Goal: Task Accomplishment & Management: Manage account settings

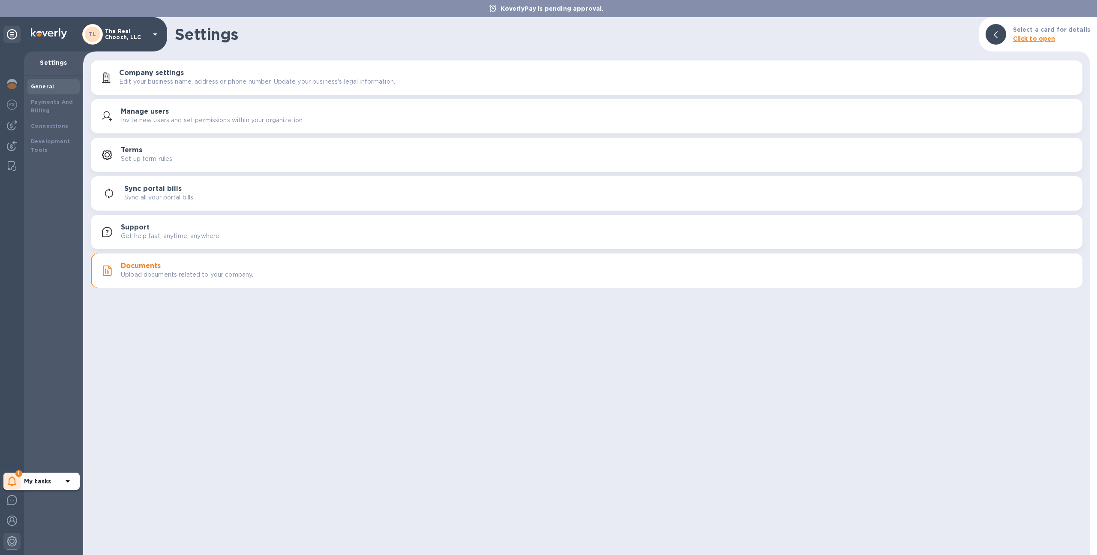
click at [15, 480] on icon at bounding box center [12, 481] width 8 height 10
click at [35, 456] on p "You have pending companies." at bounding box center [68, 454] width 88 height 9
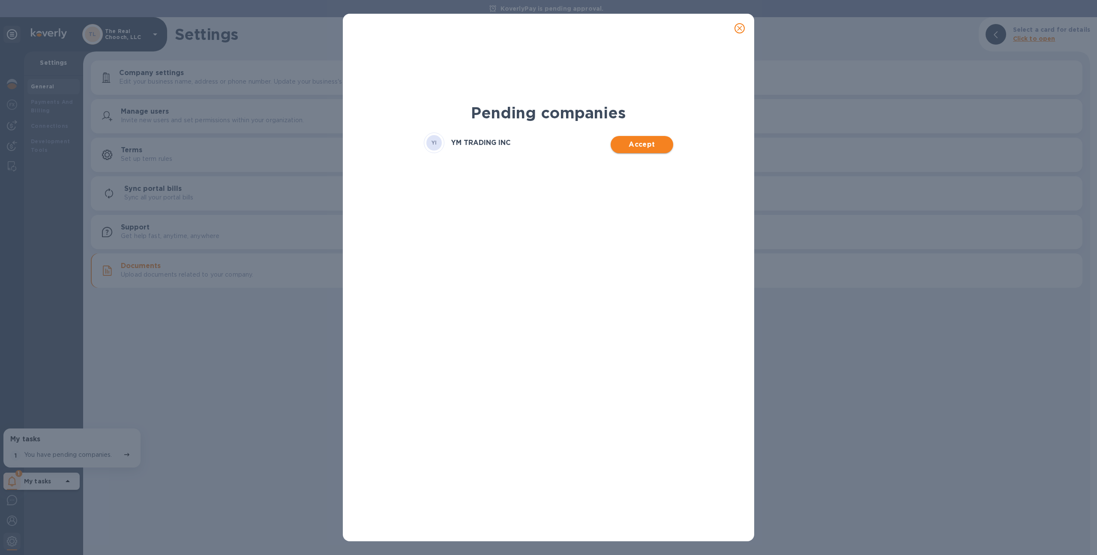
click at [624, 141] on span "Accept" at bounding box center [642, 144] width 48 height 10
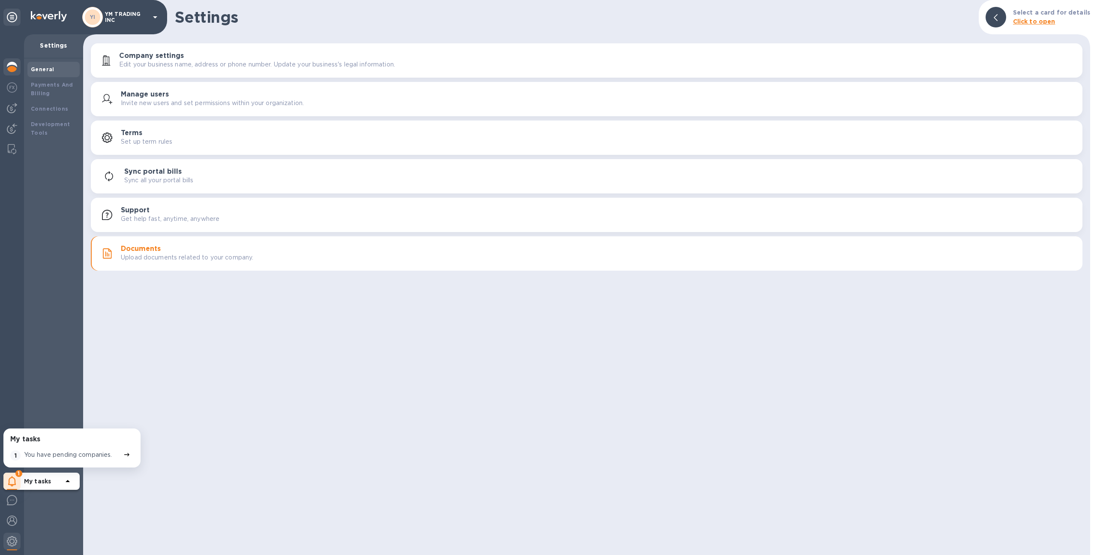
click at [12, 62] on img at bounding box center [12, 67] width 10 height 10
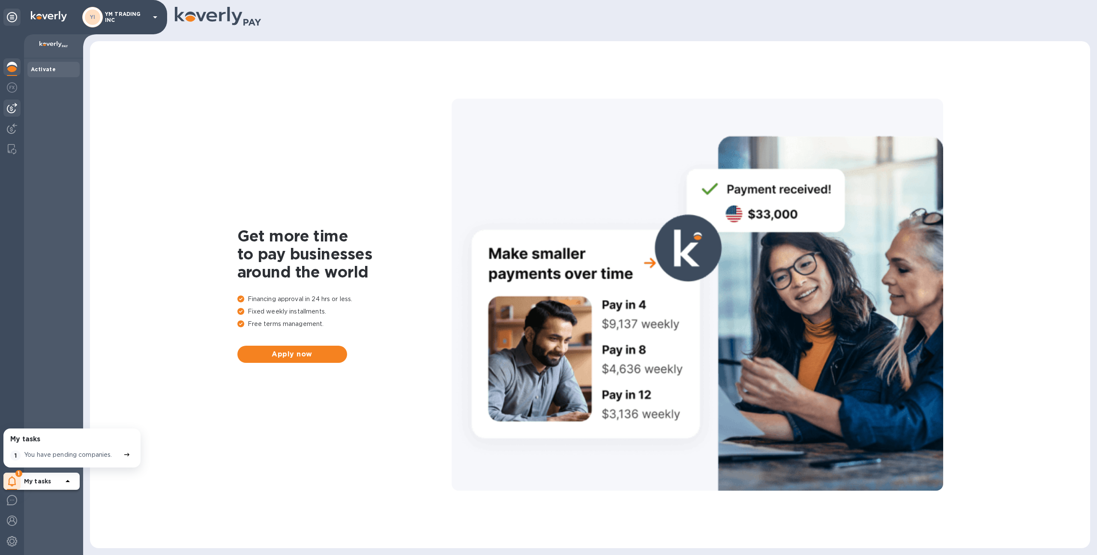
click at [11, 105] on img at bounding box center [12, 108] width 10 height 10
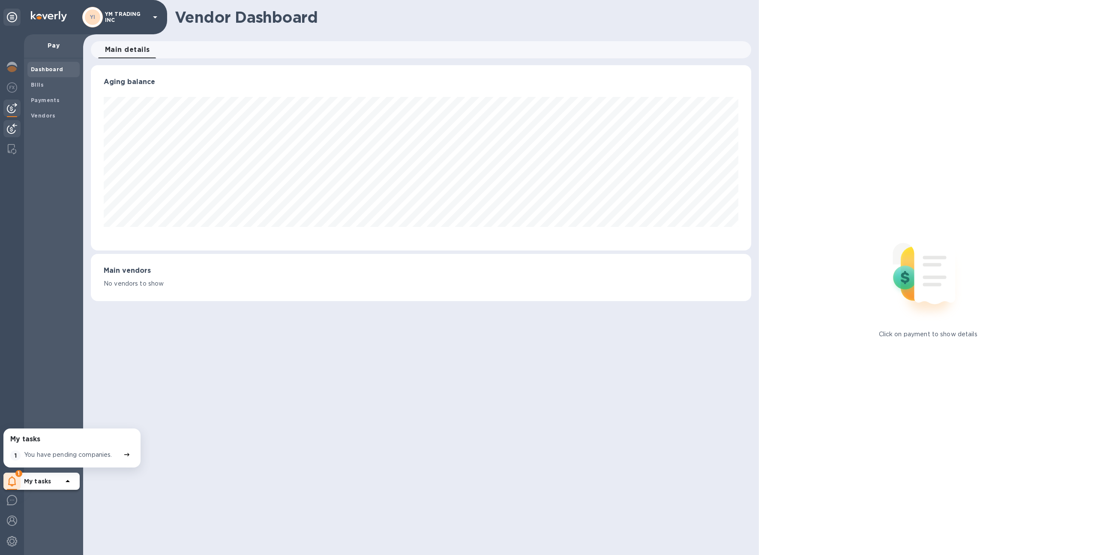
scroll to position [185, 661]
click at [8, 125] on img at bounding box center [12, 128] width 10 height 10
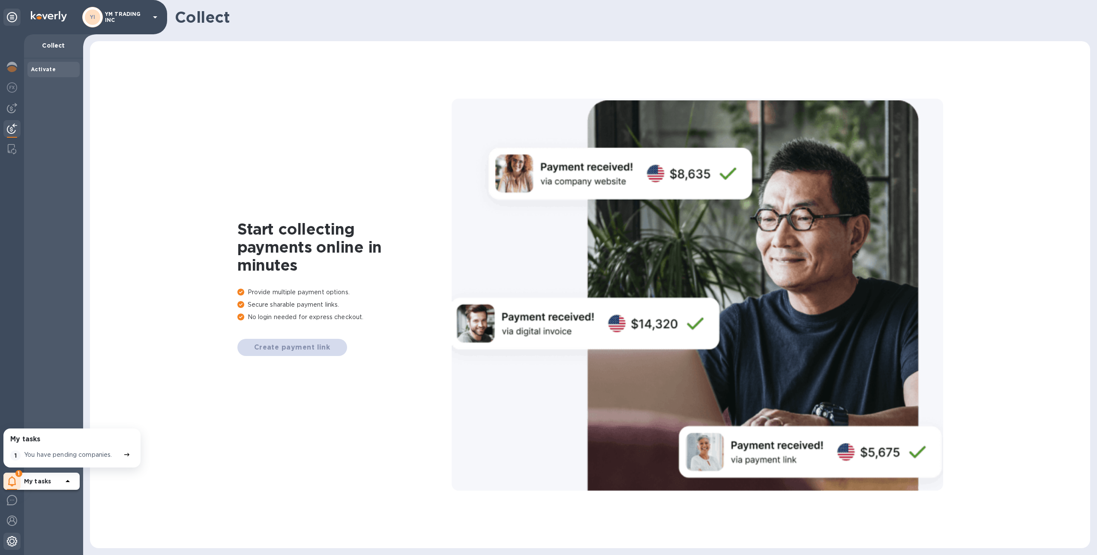
click at [8, 547] on div at bounding box center [11, 541] width 17 height 19
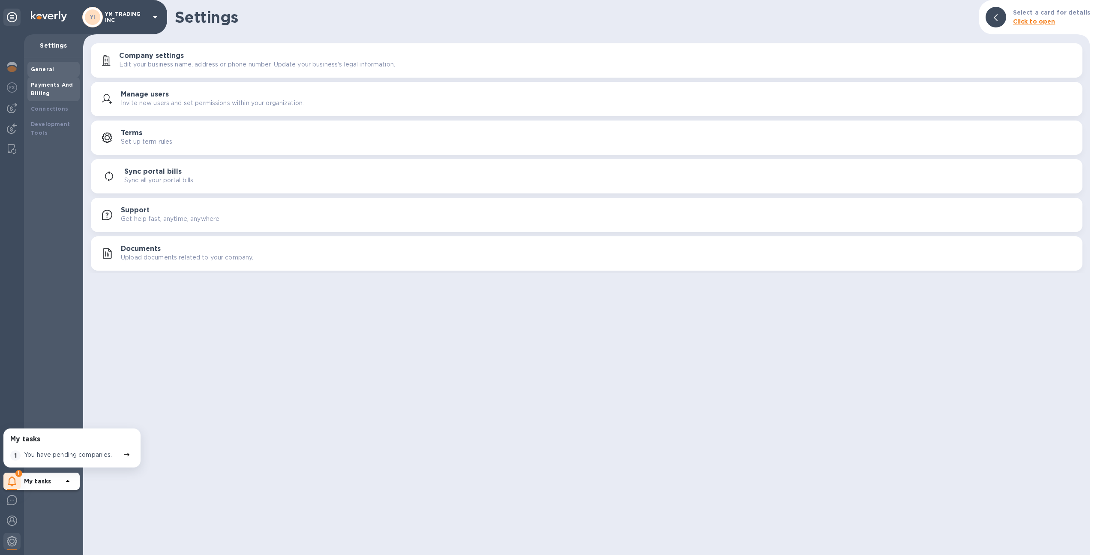
click at [57, 81] on b "Payments And Billing" at bounding box center [52, 88] width 42 height 15
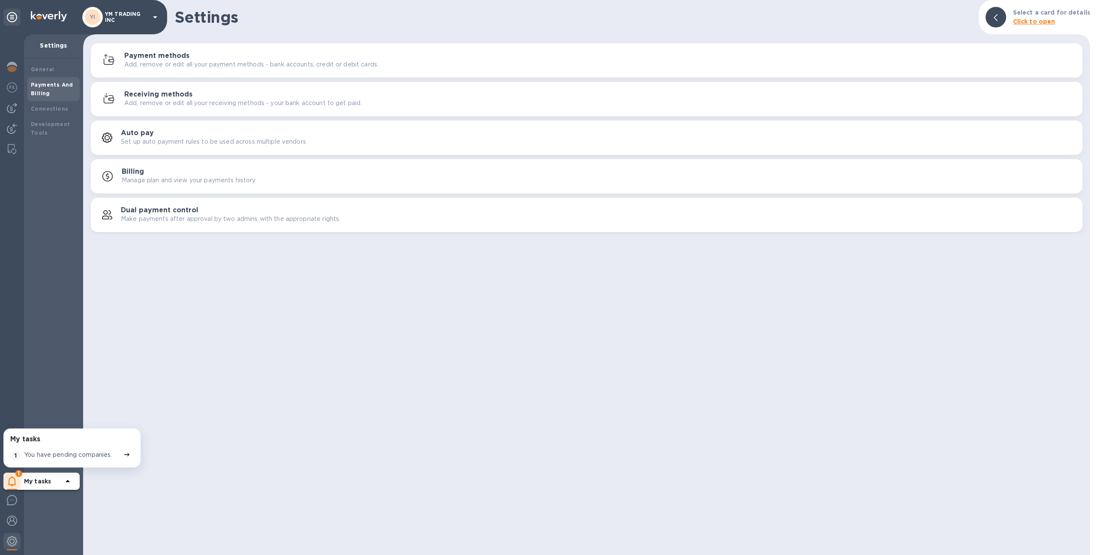
click at [118, 91] on div "Receiving methods Add, remove or edit all your receiving methods - your bank ac…" at bounding box center [587, 99] width 982 height 21
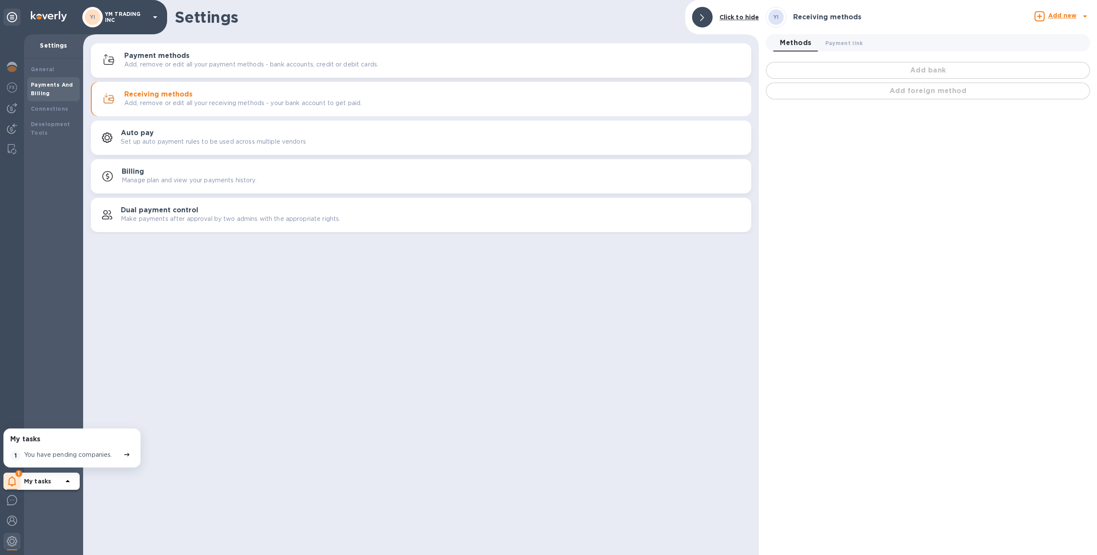
click at [209, 66] on p "Add, remove or edit all your payment methods - bank accounts, credit or debit c…" at bounding box center [251, 64] width 254 height 9
click at [787, 112] on p "Default method" at bounding box center [811, 112] width 48 height 9
click at [787, 112] on input "Default method" at bounding box center [778, 112] width 18 height 18
radio input "true"
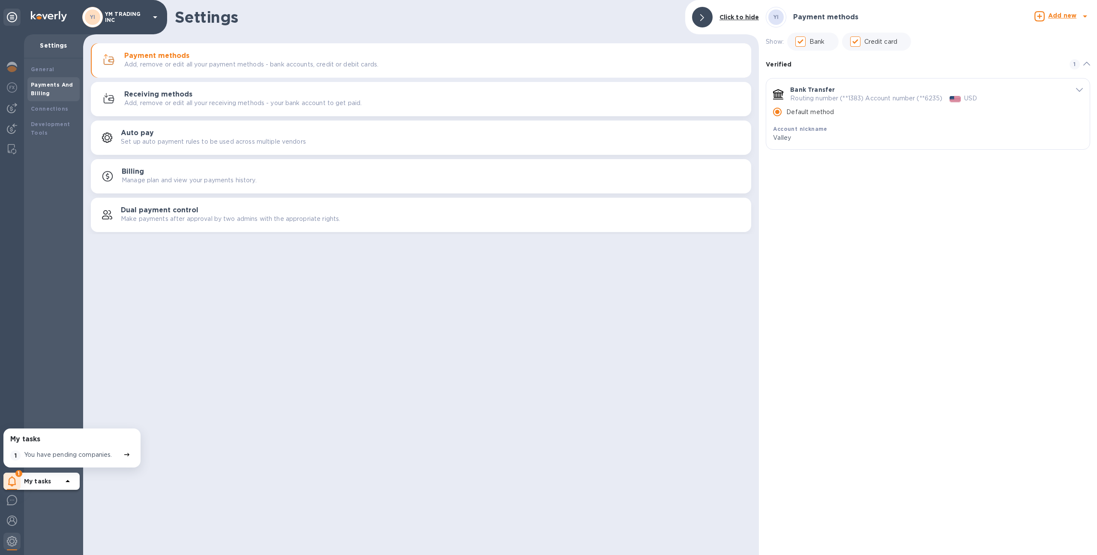
click at [285, 95] on div "Receiving methods Add, remove or edit all your receiving methods - your bank ac…" at bounding box center [434, 98] width 620 height 17
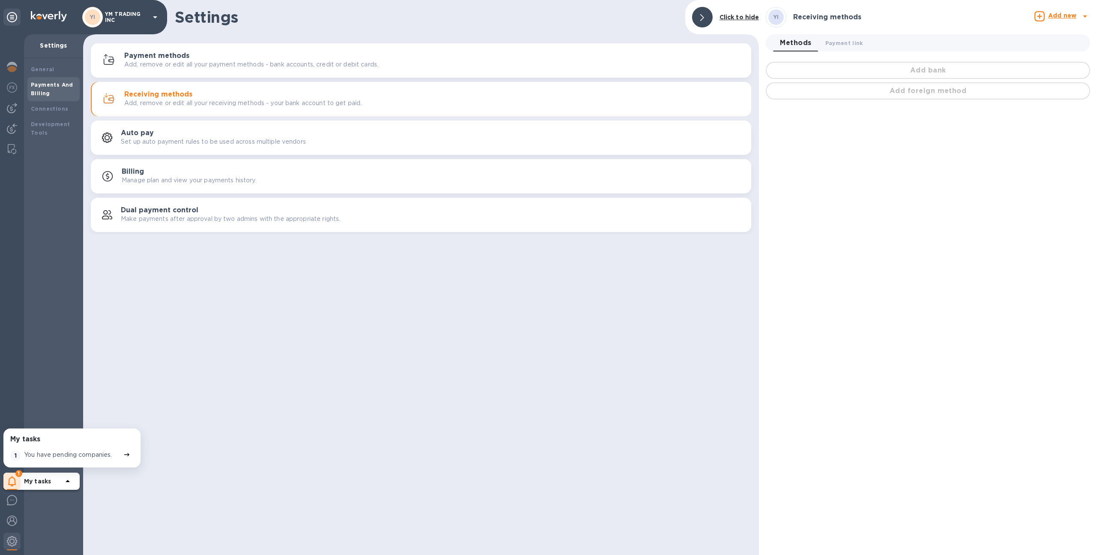
click at [262, 134] on div "Auto pay Set up auto payment rules to be used across multiple vendors" at bounding box center [433, 137] width 624 height 17
click at [9, 124] on img at bounding box center [12, 128] width 10 height 10
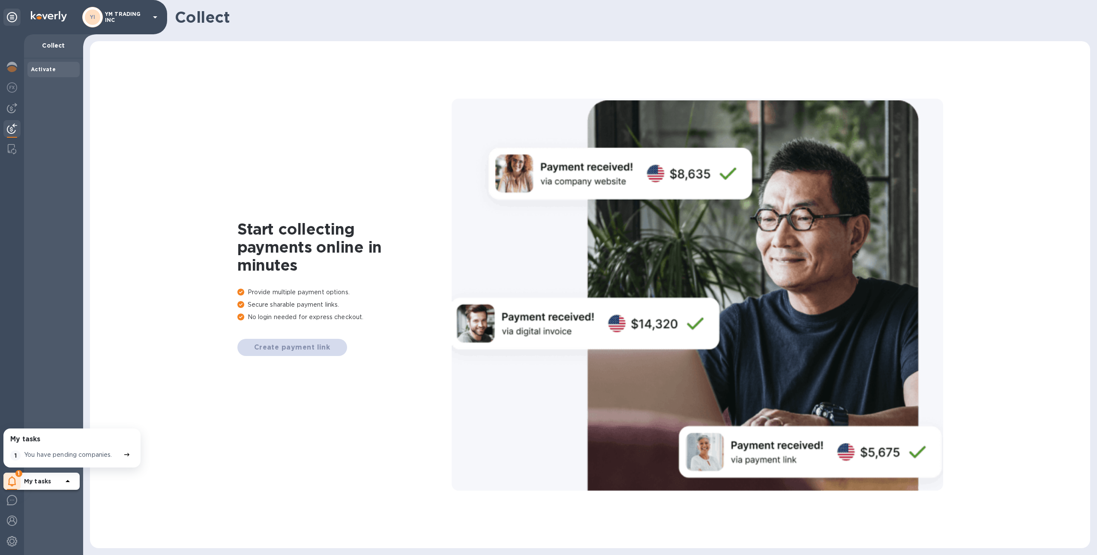
click at [304, 355] on div "Create payment link" at bounding box center [345, 347] width 214 height 17
click at [302, 348] on div "Create payment link" at bounding box center [345, 347] width 214 height 17
click at [52, 482] on p "My tasks" at bounding box center [43, 481] width 39 height 9
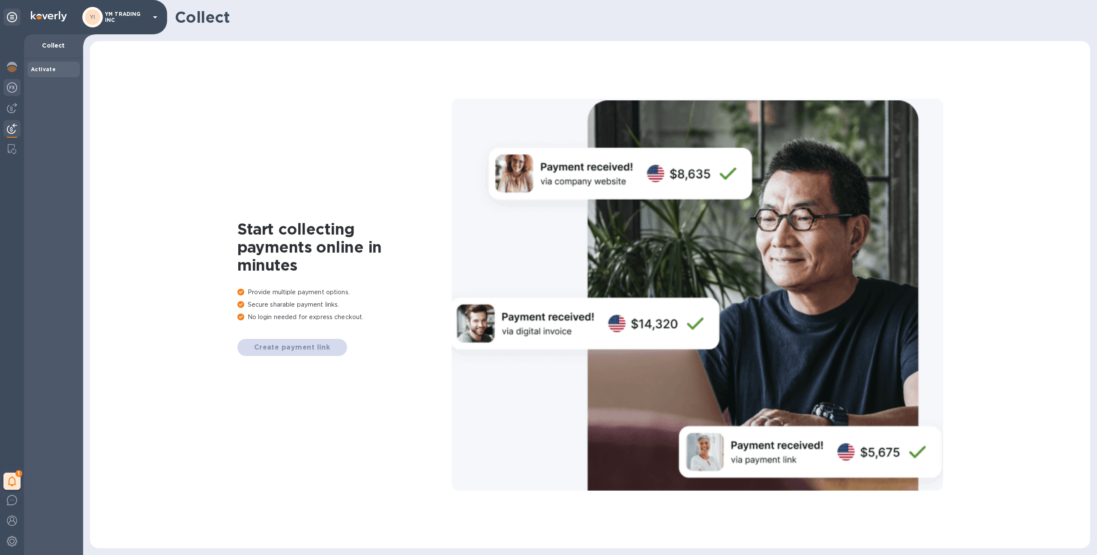
click at [13, 92] on img at bounding box center [12, 87] width 10 height 10
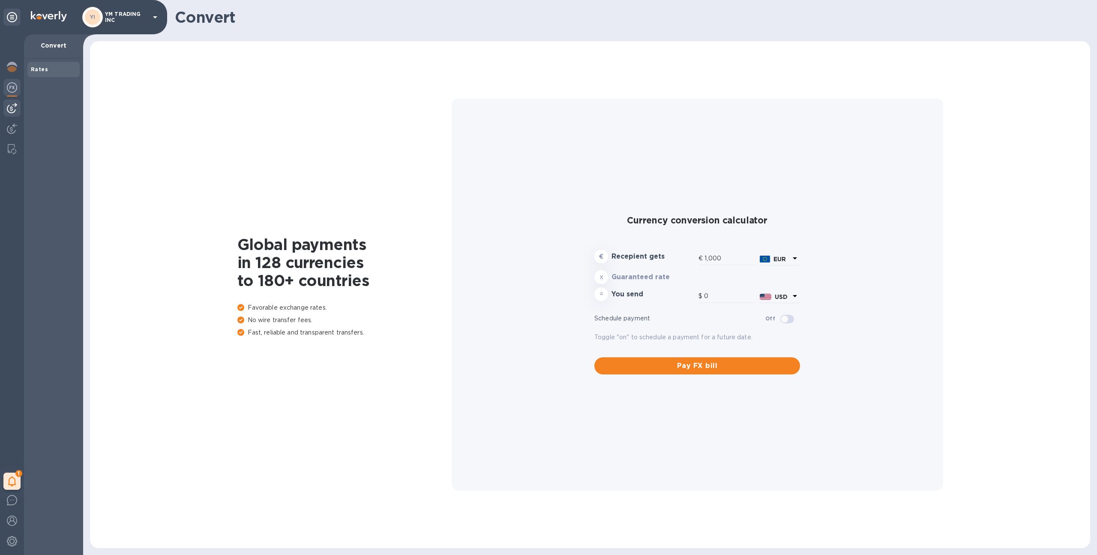
click at [15, 107] on img at bounding box center [12, 108] width 10 height 10
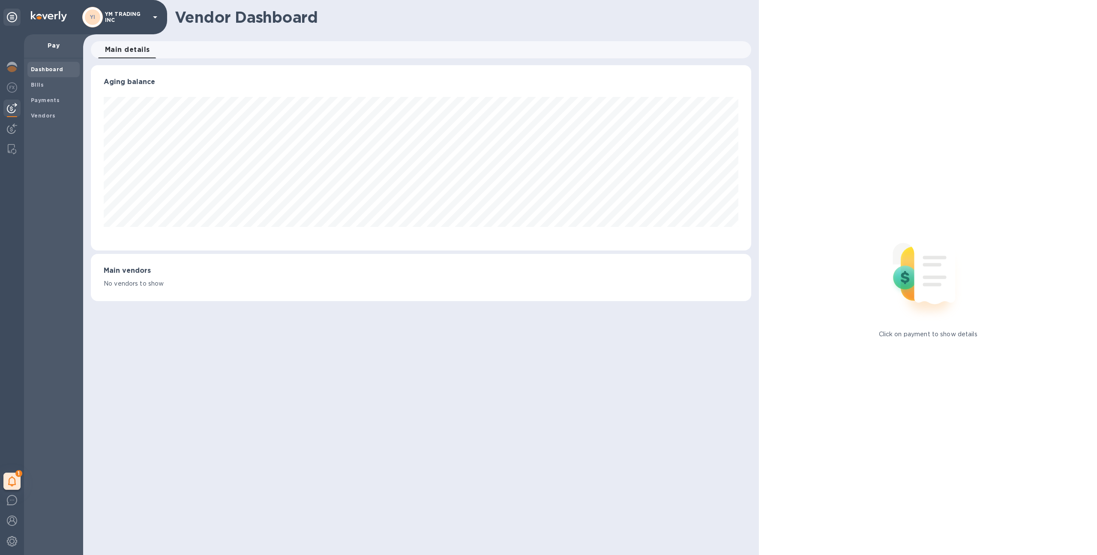
scroll to position [185, 661]
click at [37, 84] on b "Bills" at bounding box center [37, 84] width 13 height 6
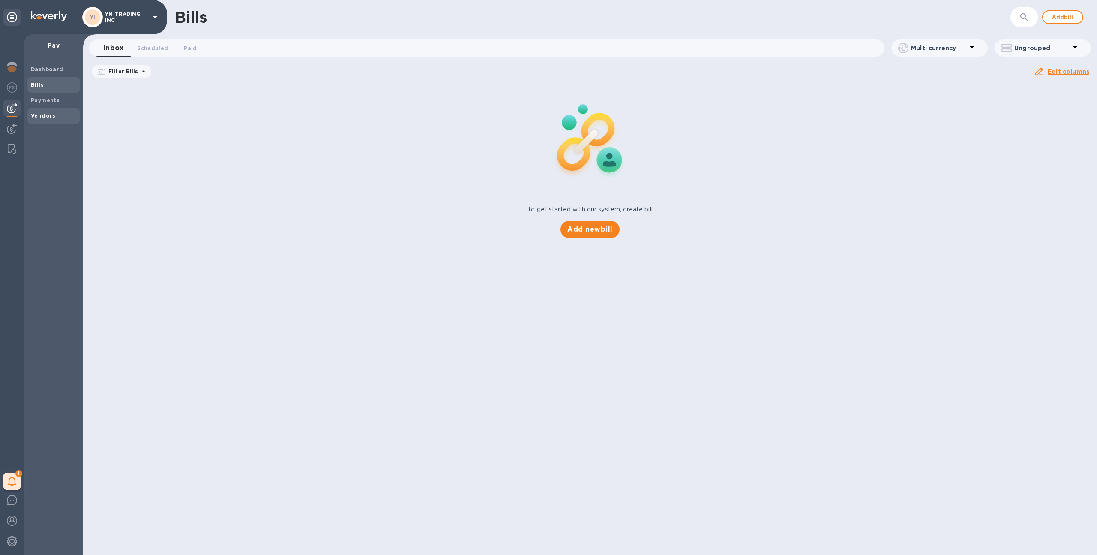
click at [69, 115] on span "Vendors" at bounding box center [53, 115] width 45 height 9
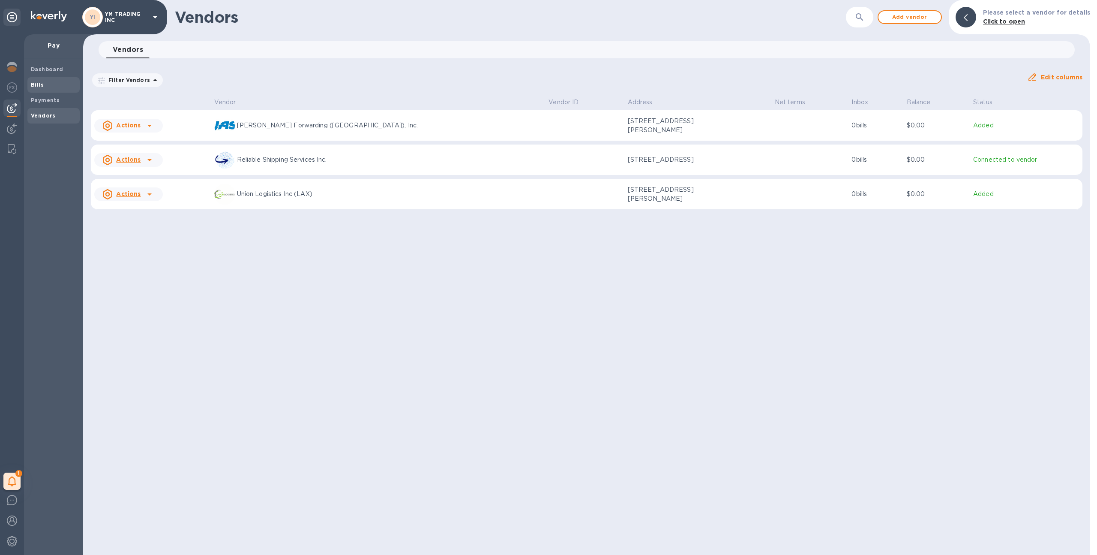
click at [48, 89] on span "Bills" at bounding box center [53, 85] width 45 height 9
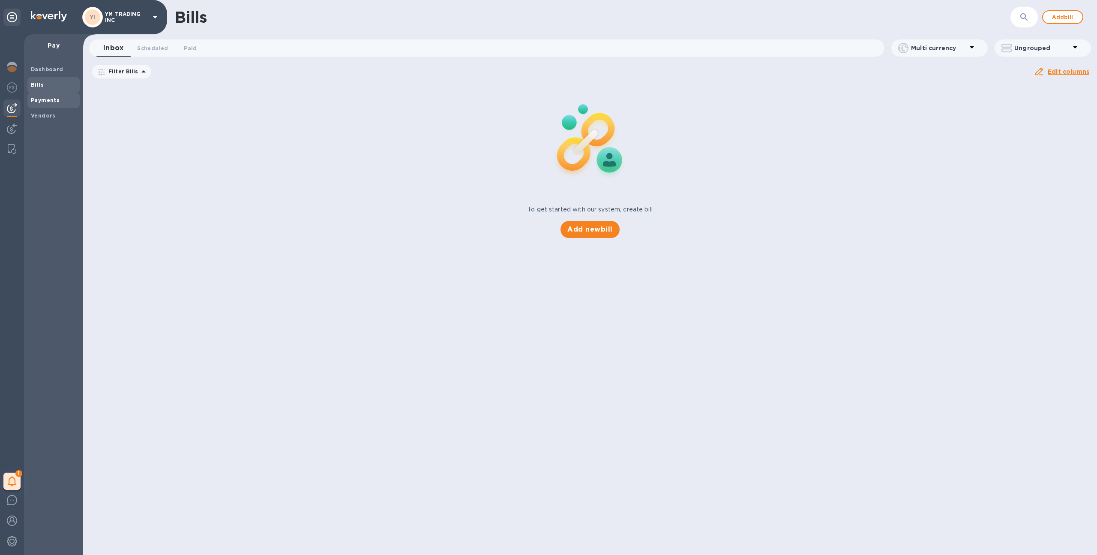
click at [58, 101] on span "Payments" at bounding box center [53, 100] width 45 height 9
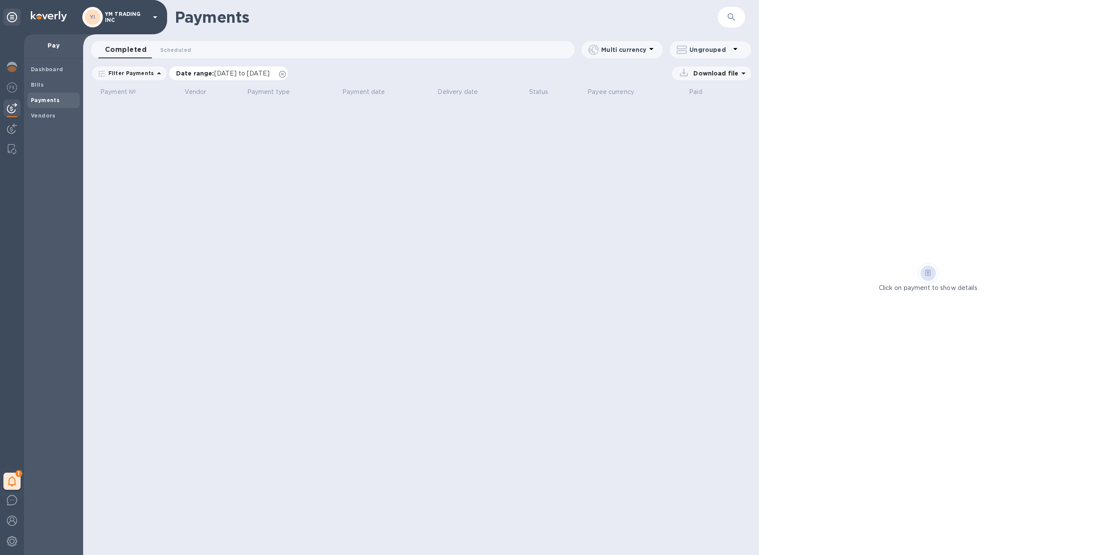
click at [286, 74] on icon at bounding box center [282, 74] width 7 height 7
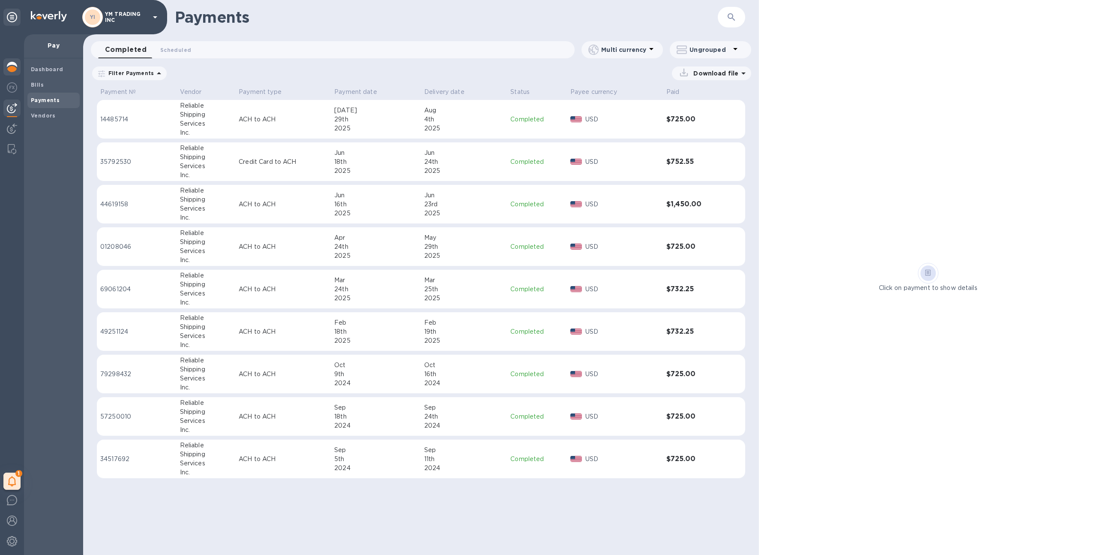
click at [16, 67] on img at bounding box center [12, 67] width 10 height 10
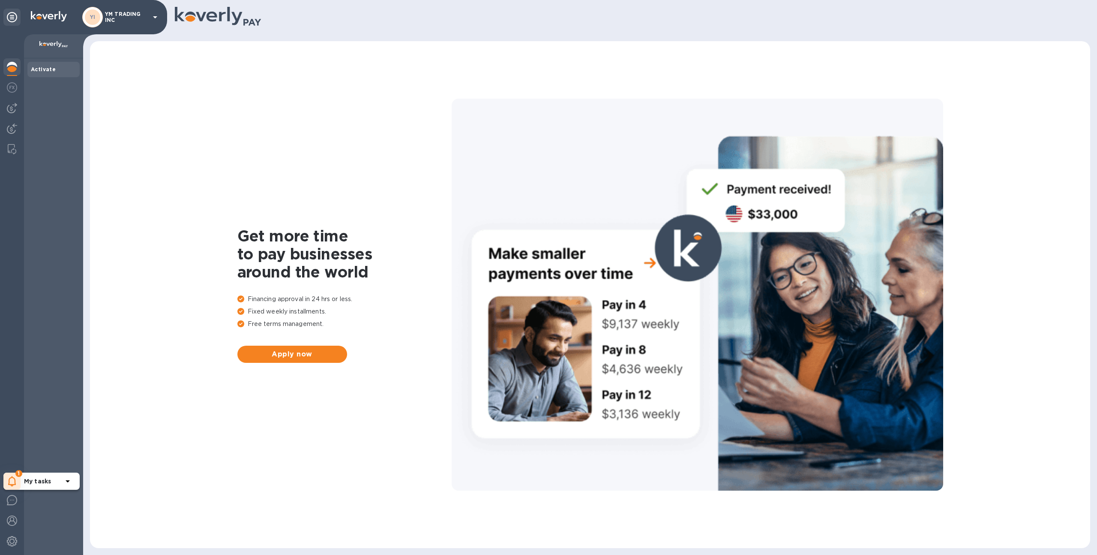
click at [11, 483] on icon at bounding box center [12, 481] width 8 height 10
click at [42, 421] on div "Activate" at bounding box center [53, 306] width 59 height 496
click at [10, 540] on img at bounding box center [12, 541] width 10 height 10
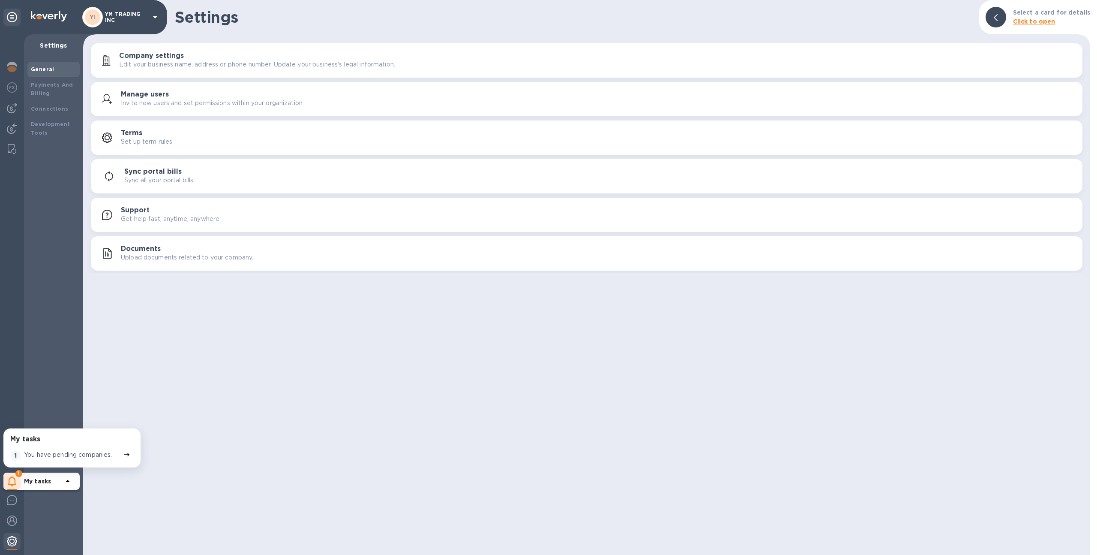
click at [10, 538] on img at bounding box center [12, 541] width 10 height 10
click at [69, 85] on b "Payments And Billing" at bounding box center [52, 88] width 42 height 15
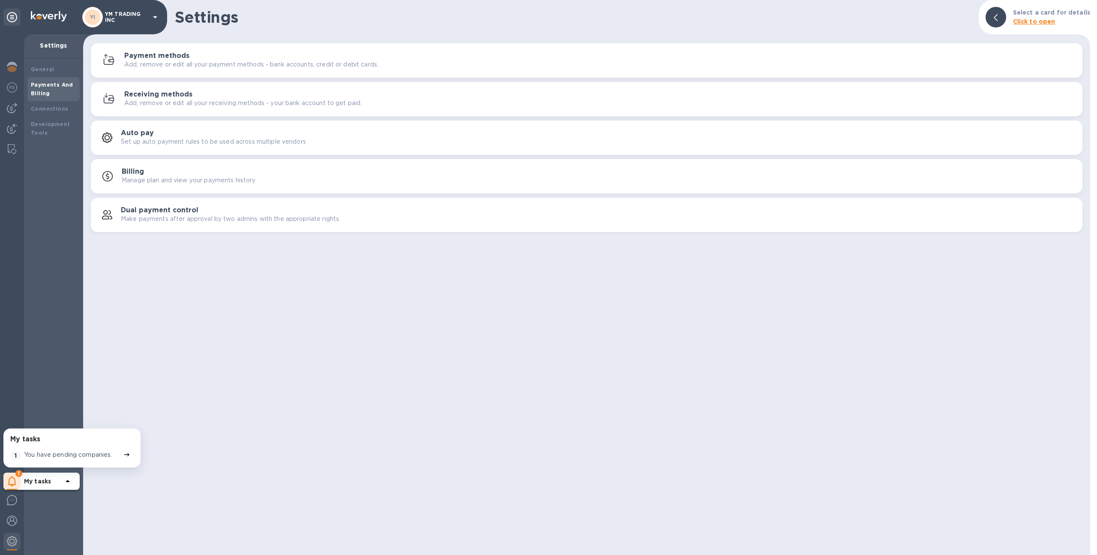
click at [57, 90] on div "Payments And Billing" at bounding box center [53, 89] width 45 height 17
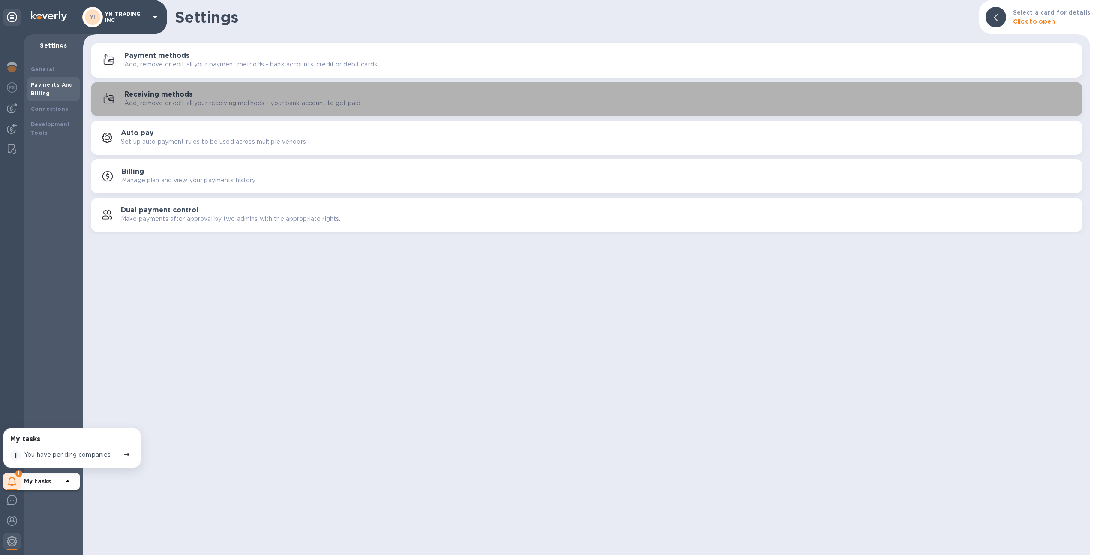
click at [141, 103] on p "Add, remove or edit all your receiving methods - your bank account to get paid." at bounding box center [243, 103] width 238 height 9
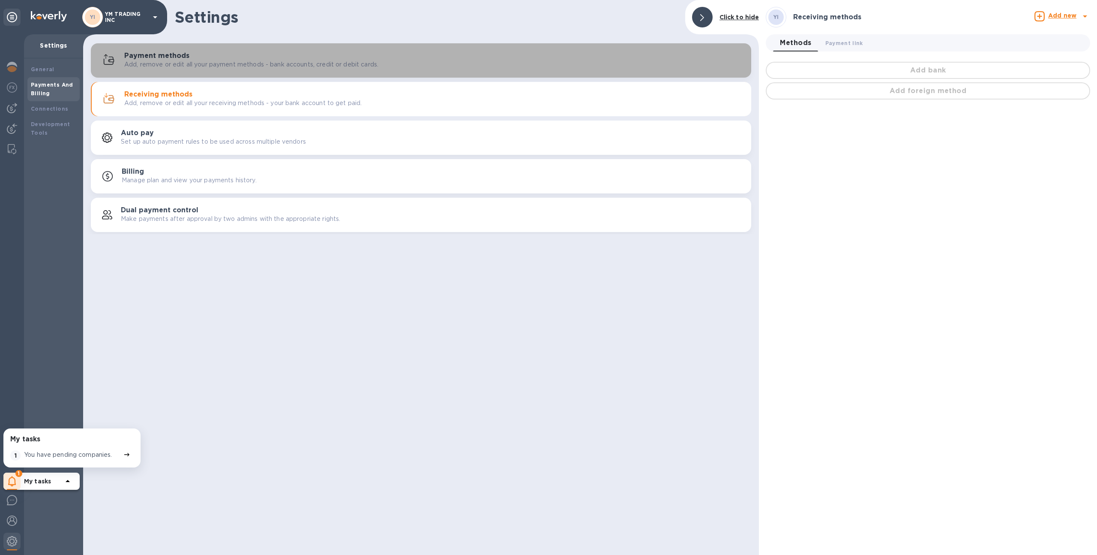
click at [219, 57] on div "Payment methods Add, remove or edit all your payment methods - bank accounts, c…" at bounding box center [434, 60] width 620 height 17
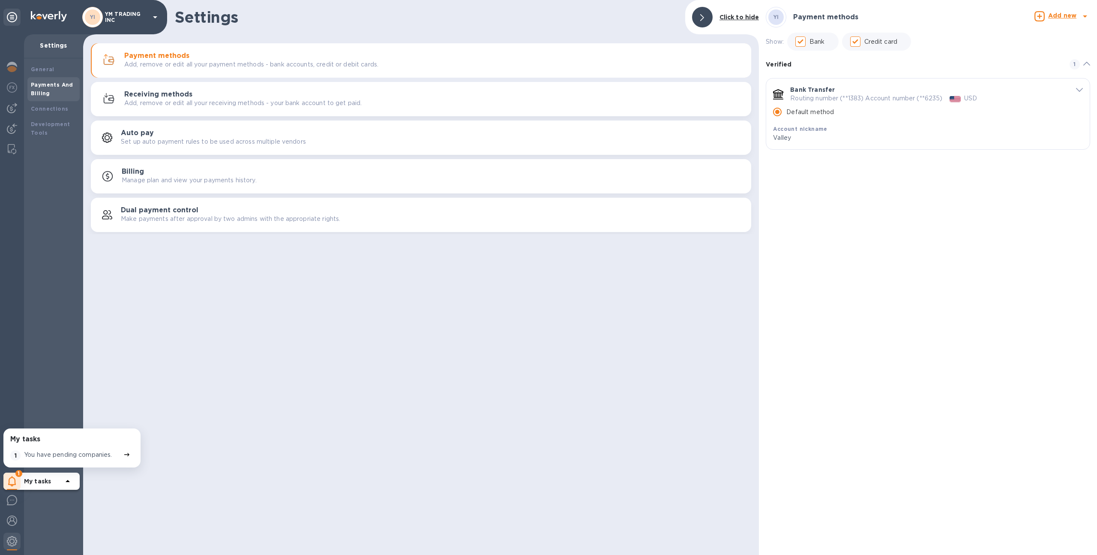
click at [1081, 90] on icon "default-method" at bounding box center [1079, 90] width 7 height 4
click at [14, 105] on img at bounding box center [12, 108] width 10 height 10
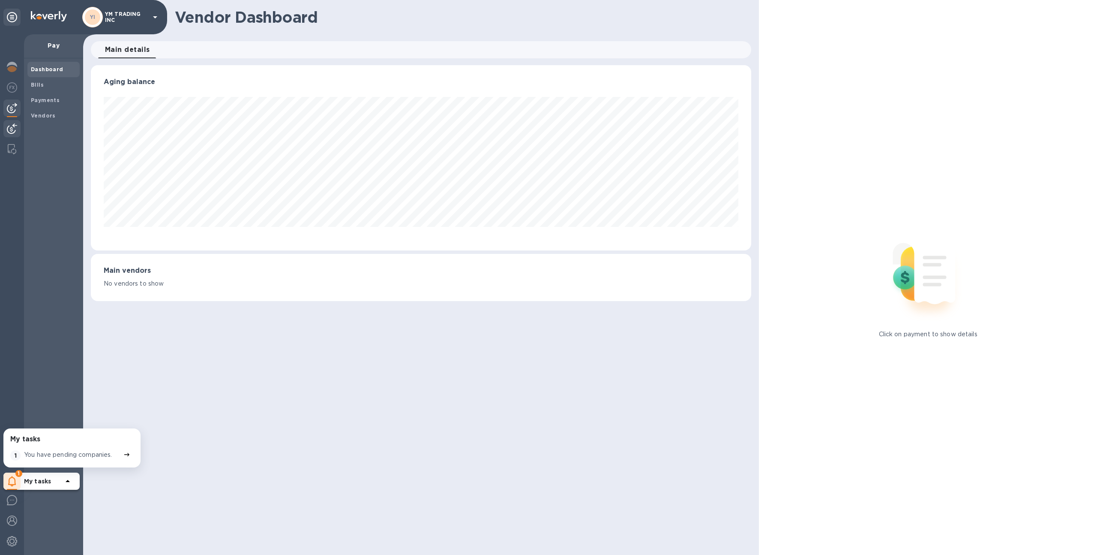
scroll to position [185, 661]
click at [44, 98] on b "Payments" at bounding box center [45, 100] width 29 height 6
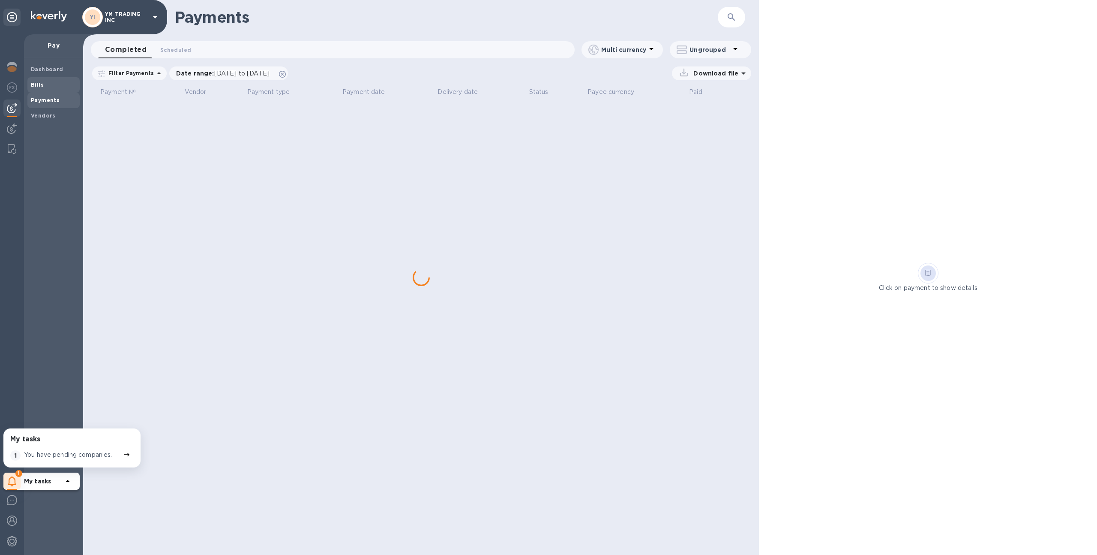
click at [42, 81] on b "Bills" at bounding box center [37, 84] width 13 height 6
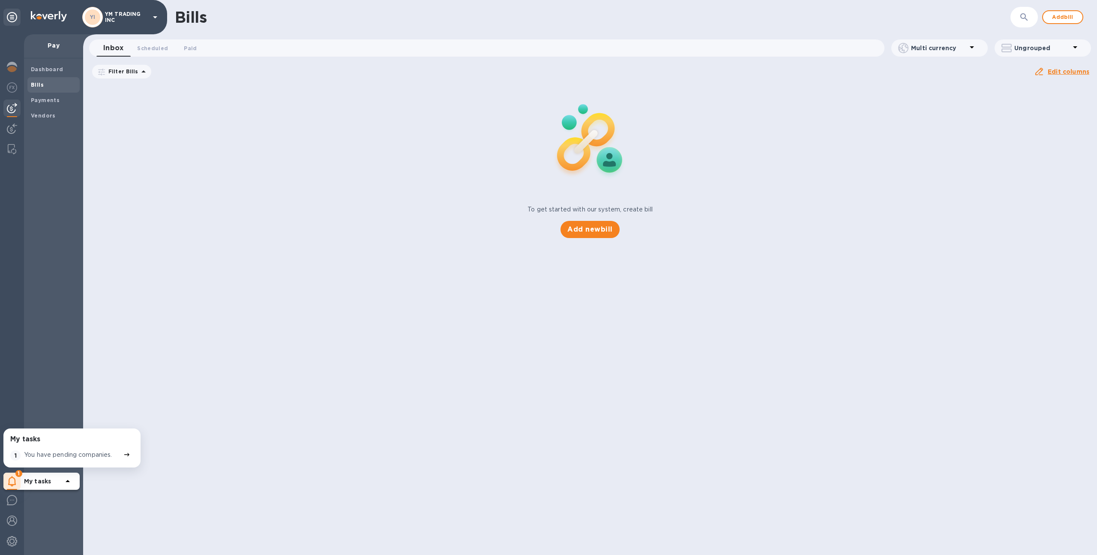
click at [0, 0] on icon at bounding box center [0, 0] width 0 height 0
click at [11, 543] on img at bounding box center [12, 541] width 10 height 10
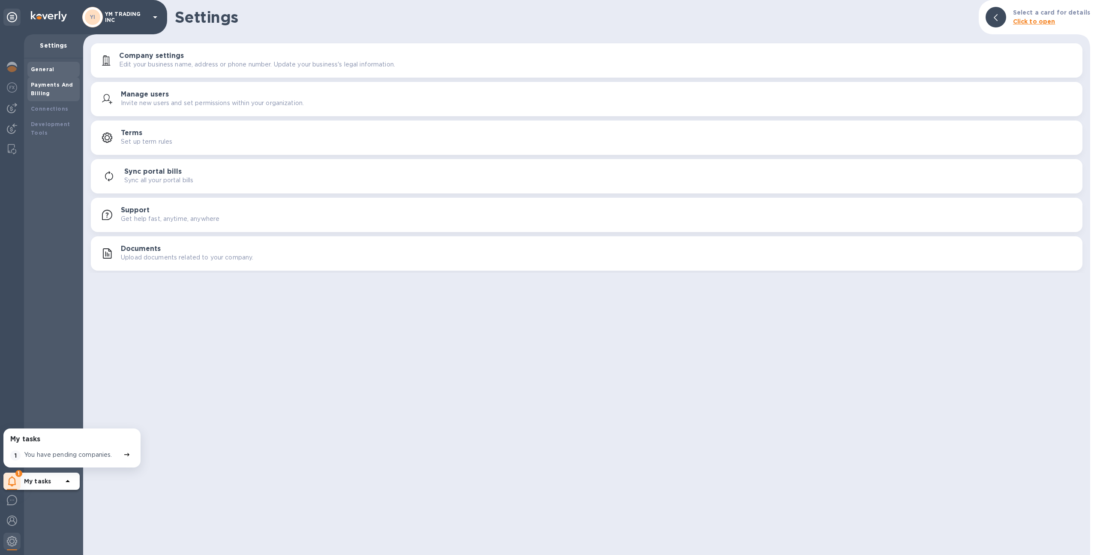
click at [63, 90] on div "Payments And Billing" at bounding box center [53, 89] width 45 height 17
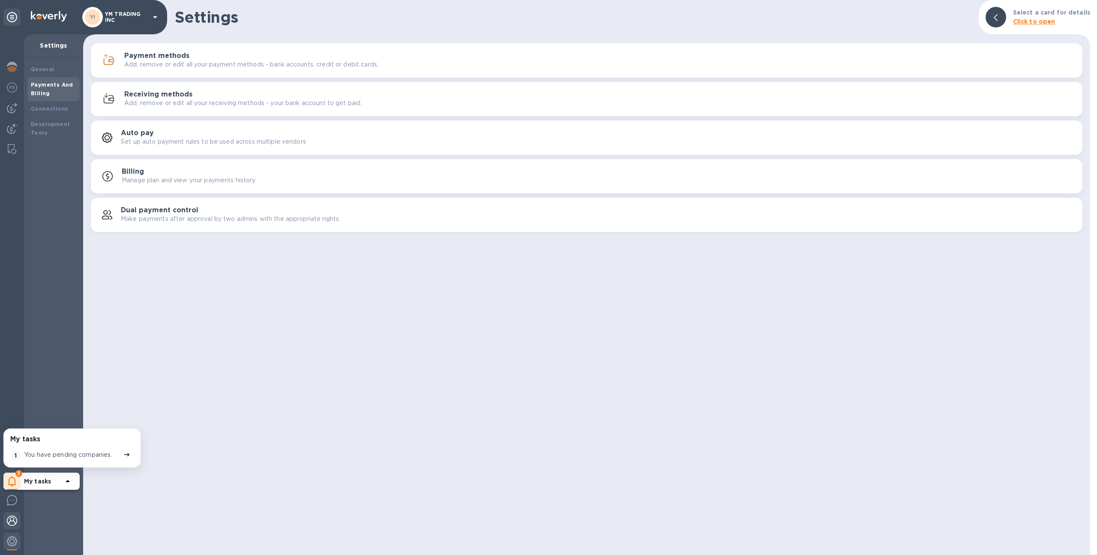
click at [13, 516] on img at bounding box center [12, 520] width 10 height 10
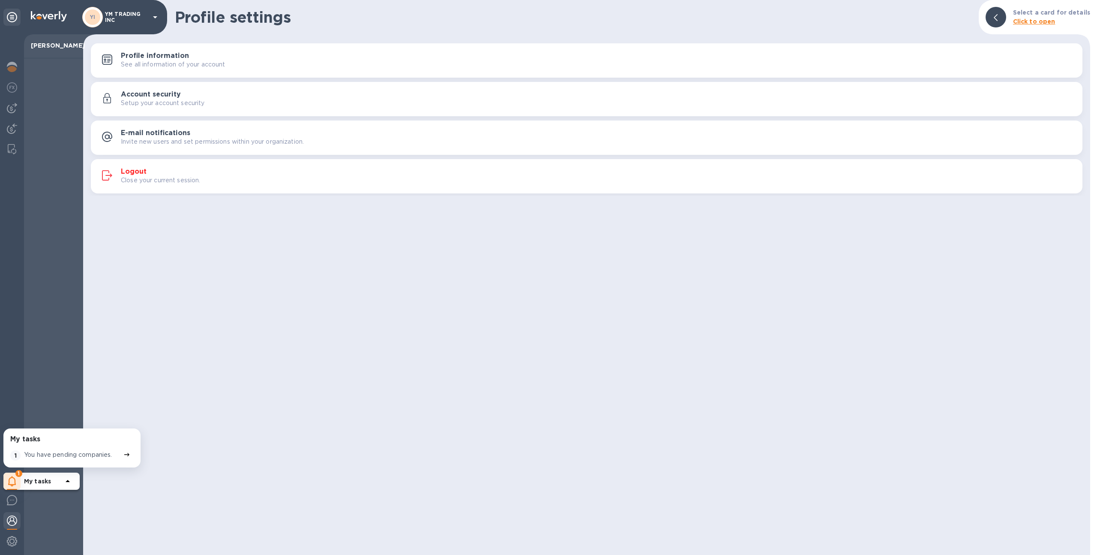
click at [45, 475] on div "My tasks" at bounding box center [48, 481] width 49 height 14
click at [11, 129] on img at bounding box center [12, 128] width 10 height 10
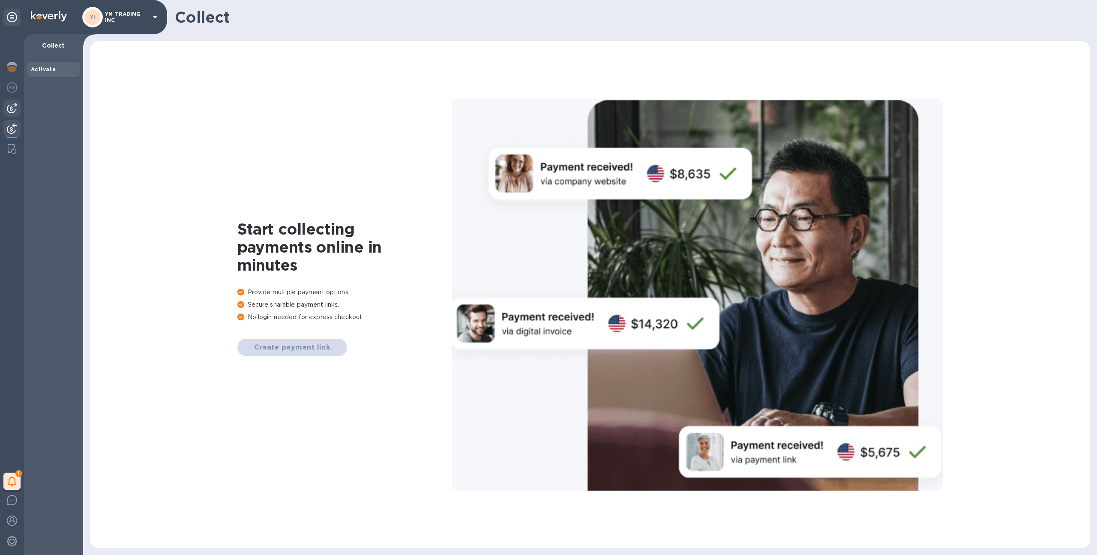
click at [11, 109] on img at bounding box center [12, 108] width 10 height 10
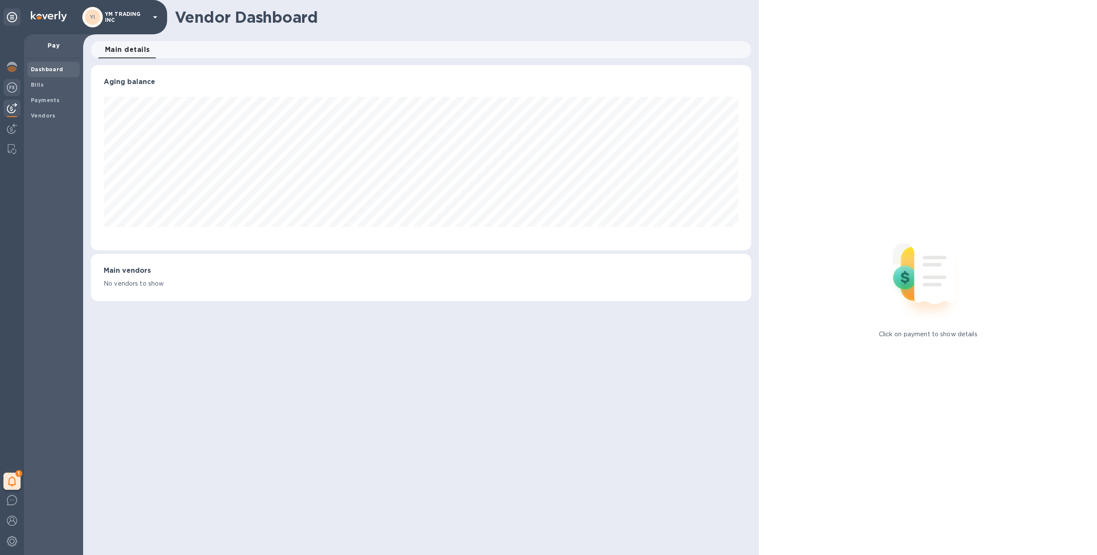
scroll to position [185, 661]
